Goal: Obtain resource: Download file/media

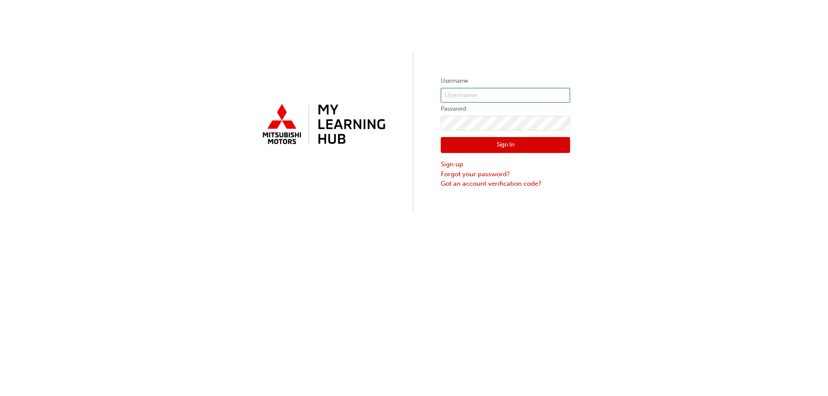
type input "[EMAIL_ADDRESS][DOMAIN_NAME]"
click at [509, 147] on button "Sign In" at bounding box center [505, 145] width 129 height 16
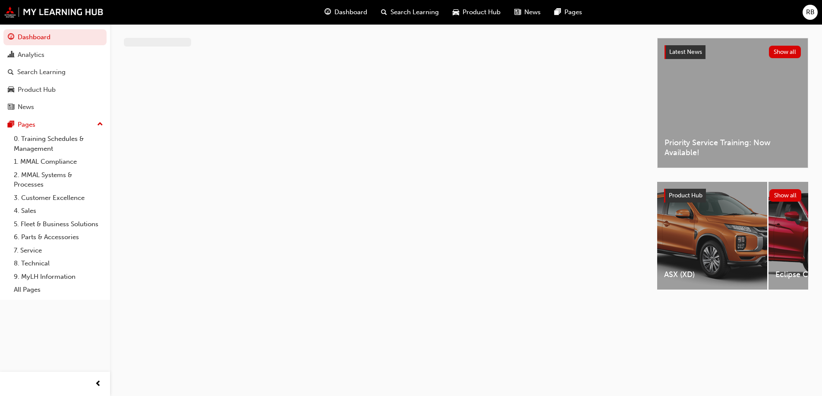
click at [488, 8] on span "Product Hub" at bounding box center [481, 12] width 38 height 10
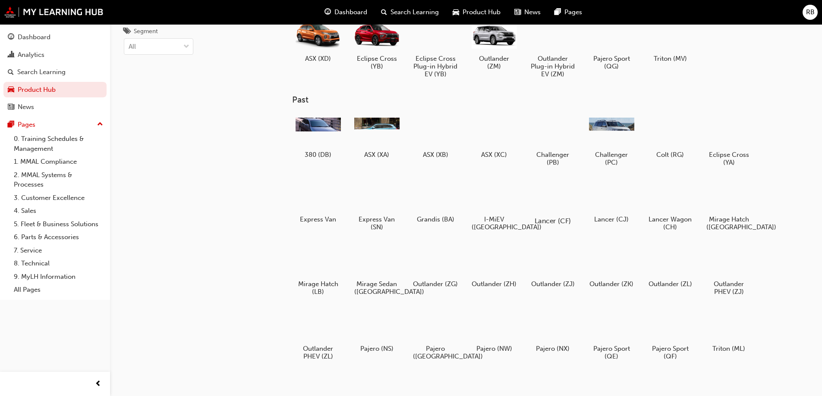
scroll to position [105, 0]
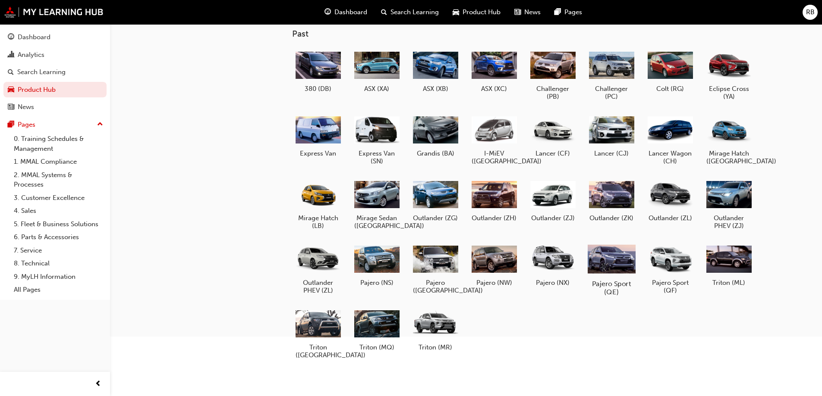
click at [619, 259] on div at bounding box center [611, 259] width 48 height 35
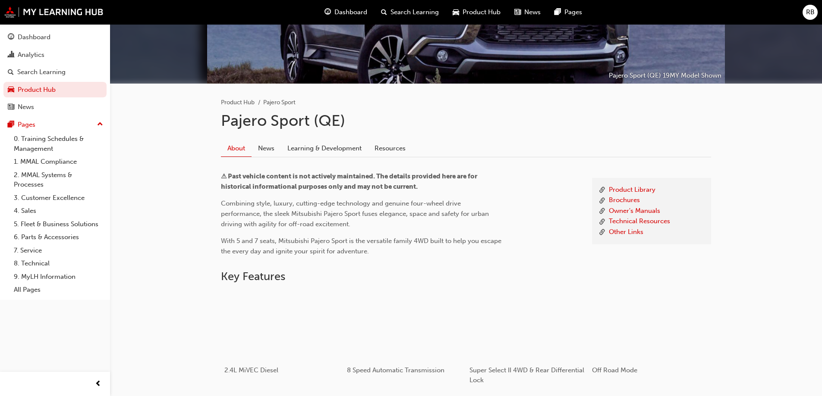
scroll to position [128, 0]
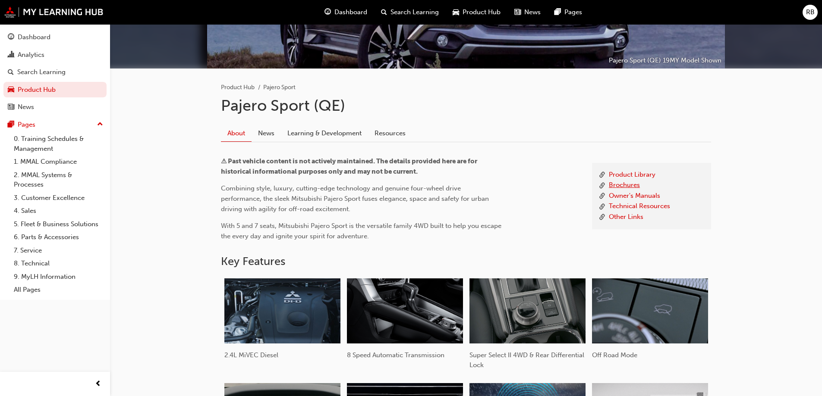
click at [620, 184] on link "Brochures" at bounding box center [624, 185] width 31 height 11
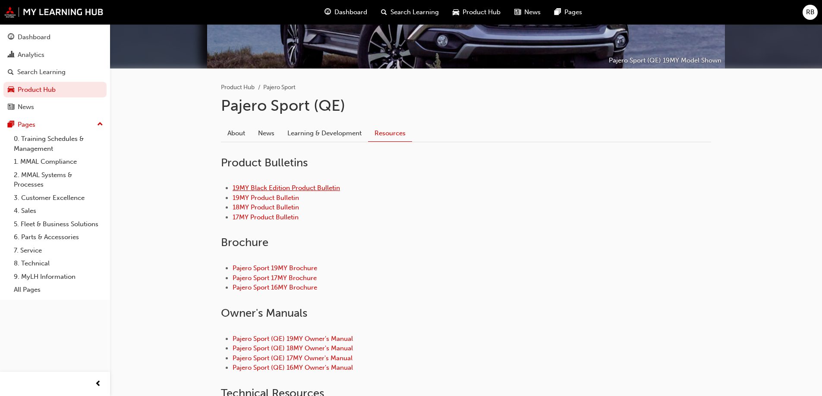
click at [302, 188] on link "19MY Black Edition Product Bulletin" at bounding box center [286, 188] width 107 height 8
